Goal: Transaction & Acquisition: Register for event/course

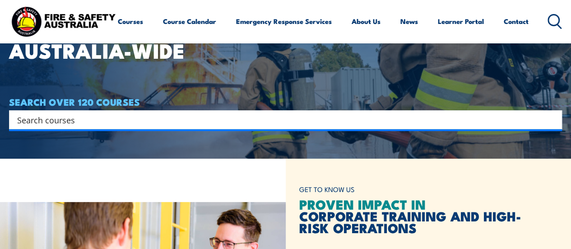
click at [218, 123] on input "Search input" at bounding box center [279, 120] width 525 height 14
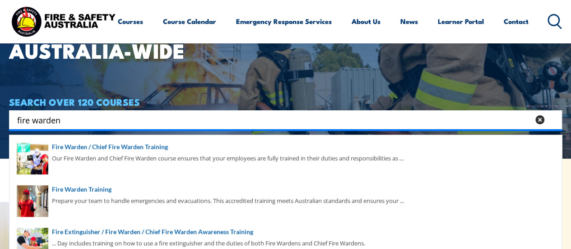
type input "fire warden"
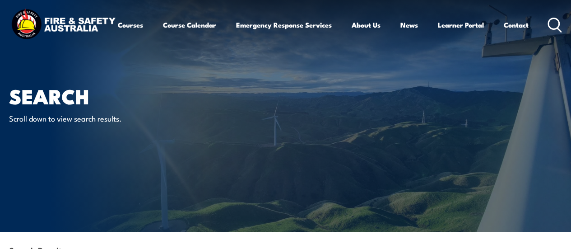
click at [547, 32] on icon at bounding box center [554, 25] width 14 height 15
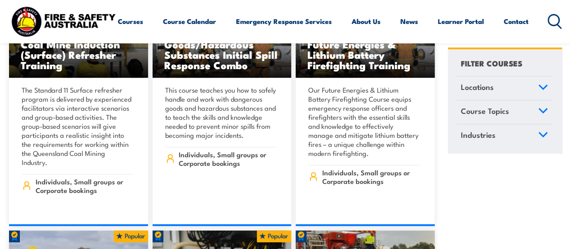
scroll to position [1939, 0]
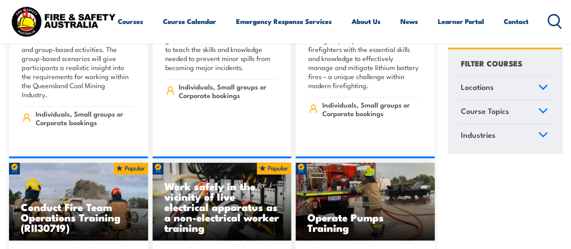
click at [547, 29] on icon at bounding box center [554, 21] width 14 height 15
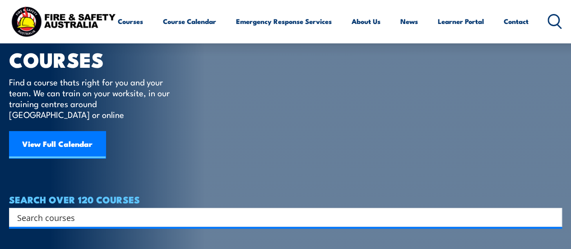
scroll to position [45, 0]
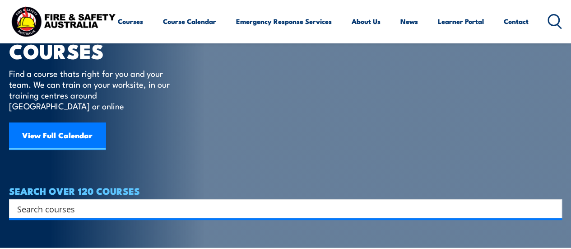
click at [79, 202] on input "Search input" at bounding box center [279, 209] width 525 height 14
type input "fire"
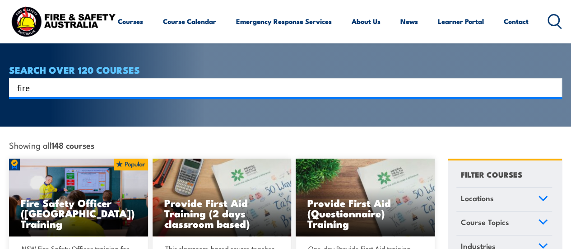
scroll to position [180, 0]
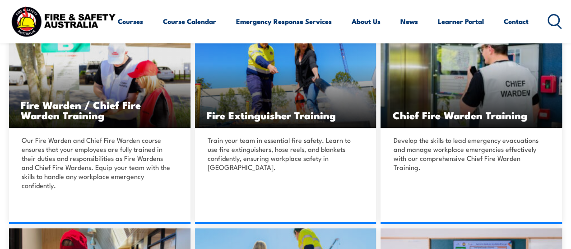
scroll to position [226, 0]
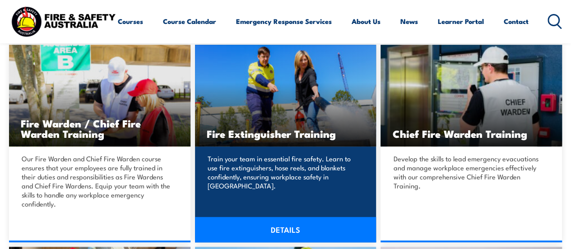
click at [286, 228] on link "DETAILS" at bounding box center [285, 228] width 181 height 25
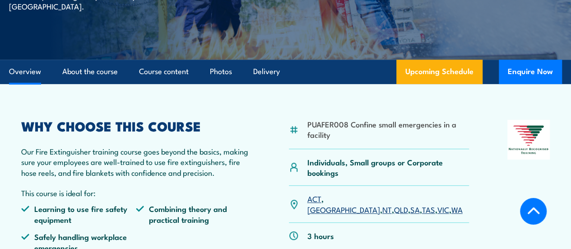
scroll to position [226, 0]
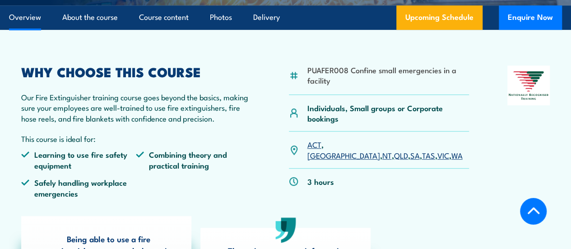
click at [394, 160] on link "QLD" at bounding box center [401, 154] width 14 height 11
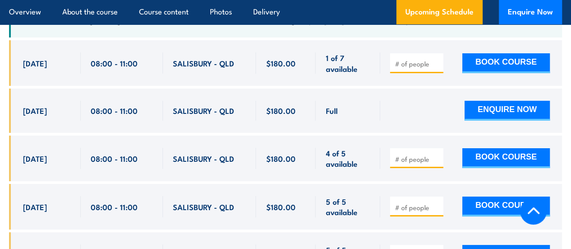
scroll to position [1610, 0]
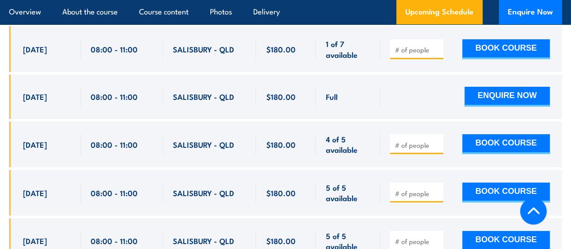
drag, startPoint x: 23, startPoint y: 70, endPoint x: 366, endPoint y: 227, distance: 377.0
click at [366, 227] on div "$180.00" at bounding box center [285, 175] width 552 height 299
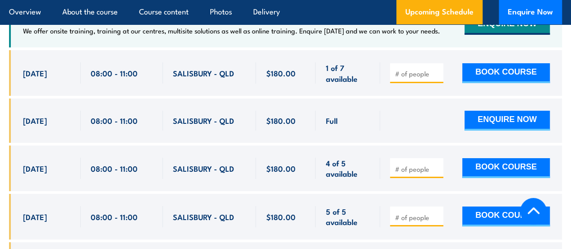
scroll to position [1565, 0]
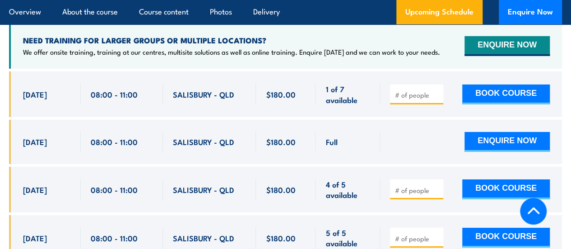
click at [25, 99] on span "[DATE]" at bounding box center [35, 94] width 24 height 10
drag, startPoint x: 24, startPoint y: 115, endPoint x: 362, endPoint y: 219, distance: 353.4
click at [362, 219] on div "$180.00" at bounding box center [285, 220] width 552 height 299
click at [218, 187] on div "SALISBURY - QLD" at bounding box center [209, 189] width 93 height 46
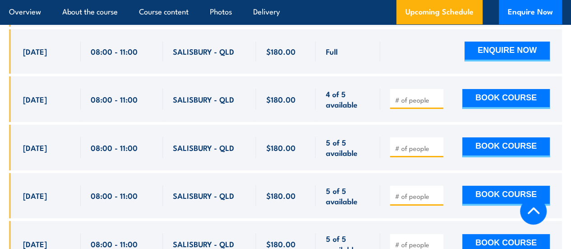
drag, startPoint x: 23, startPoint y: 114, endPoint x: 379, endPoint y: 126, distance: 356.0
click at [379, 126] on div "$180.00" at bounding box center [285, 130] width 552 height 299
copy div "2 Oct, 2025 08:00 - 11:00 SALISBURY - QLD 1 of 7 available $180.00 $180.00 1 of…"
